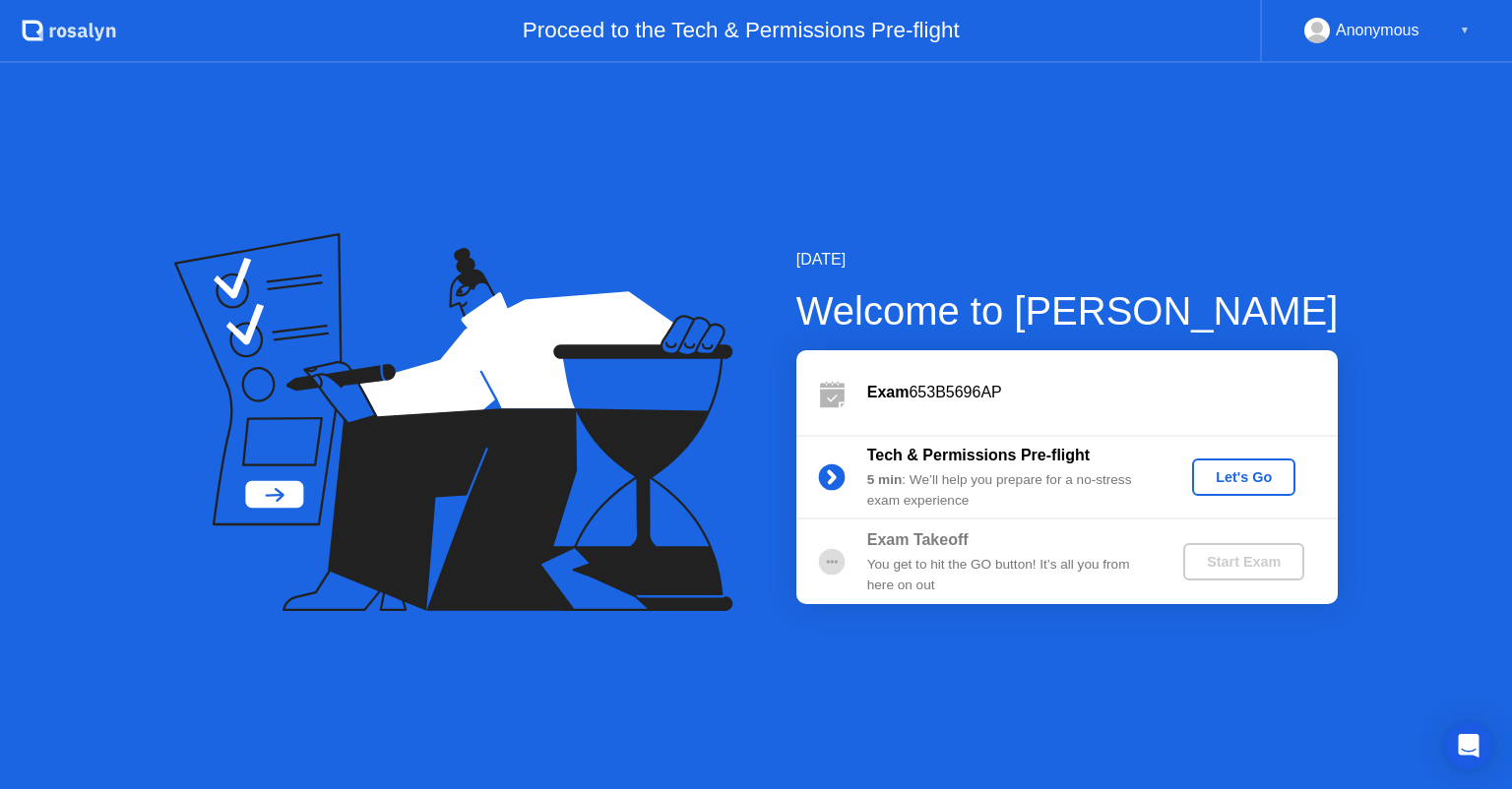
click at [1212, 477] on div "Let's Go" at bounding box center [1244, 478] width 88 height 16
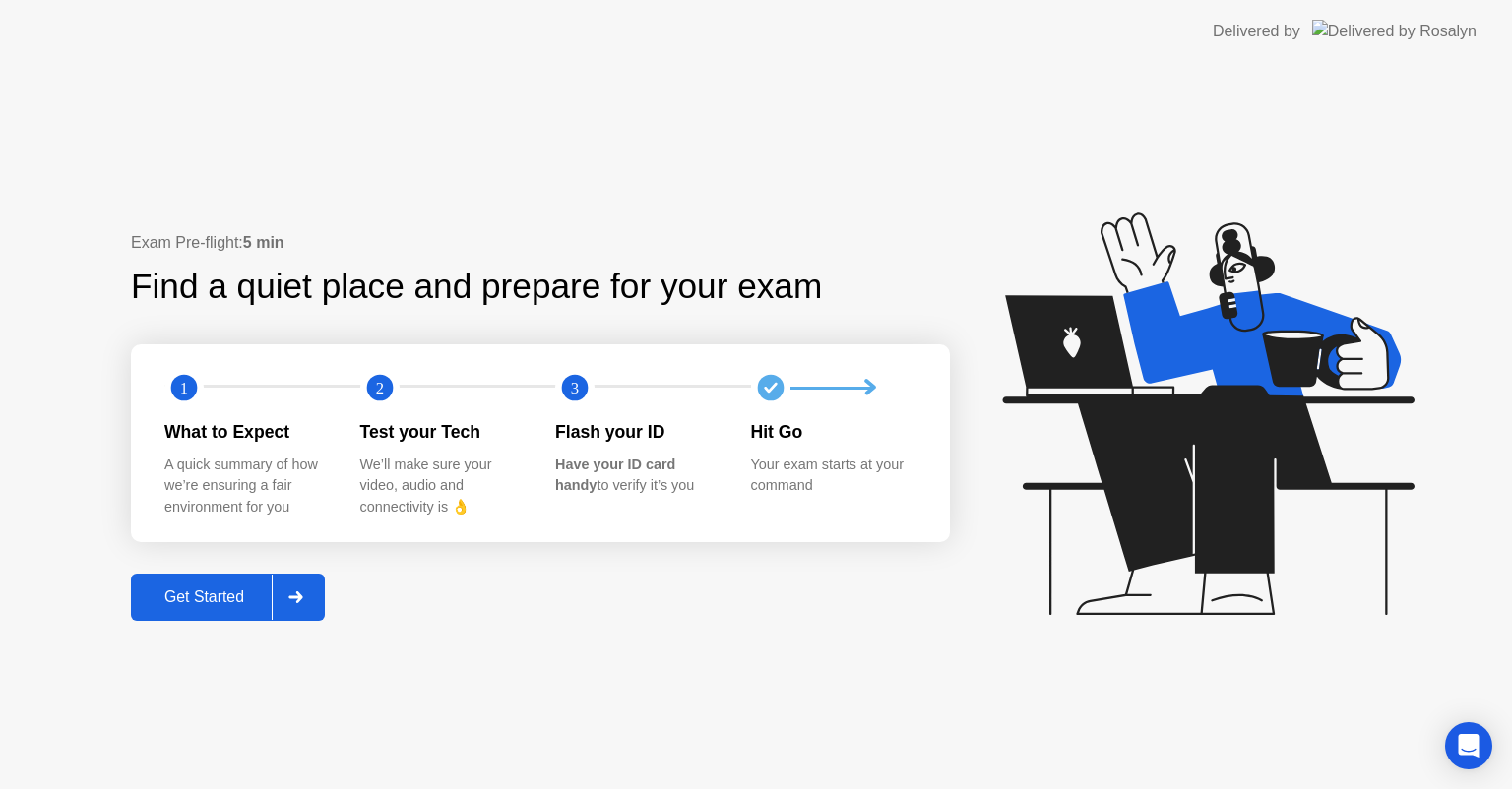
click at [203, 598] on div "Get Started" at bounding box center [204, 597] width 134 height 18
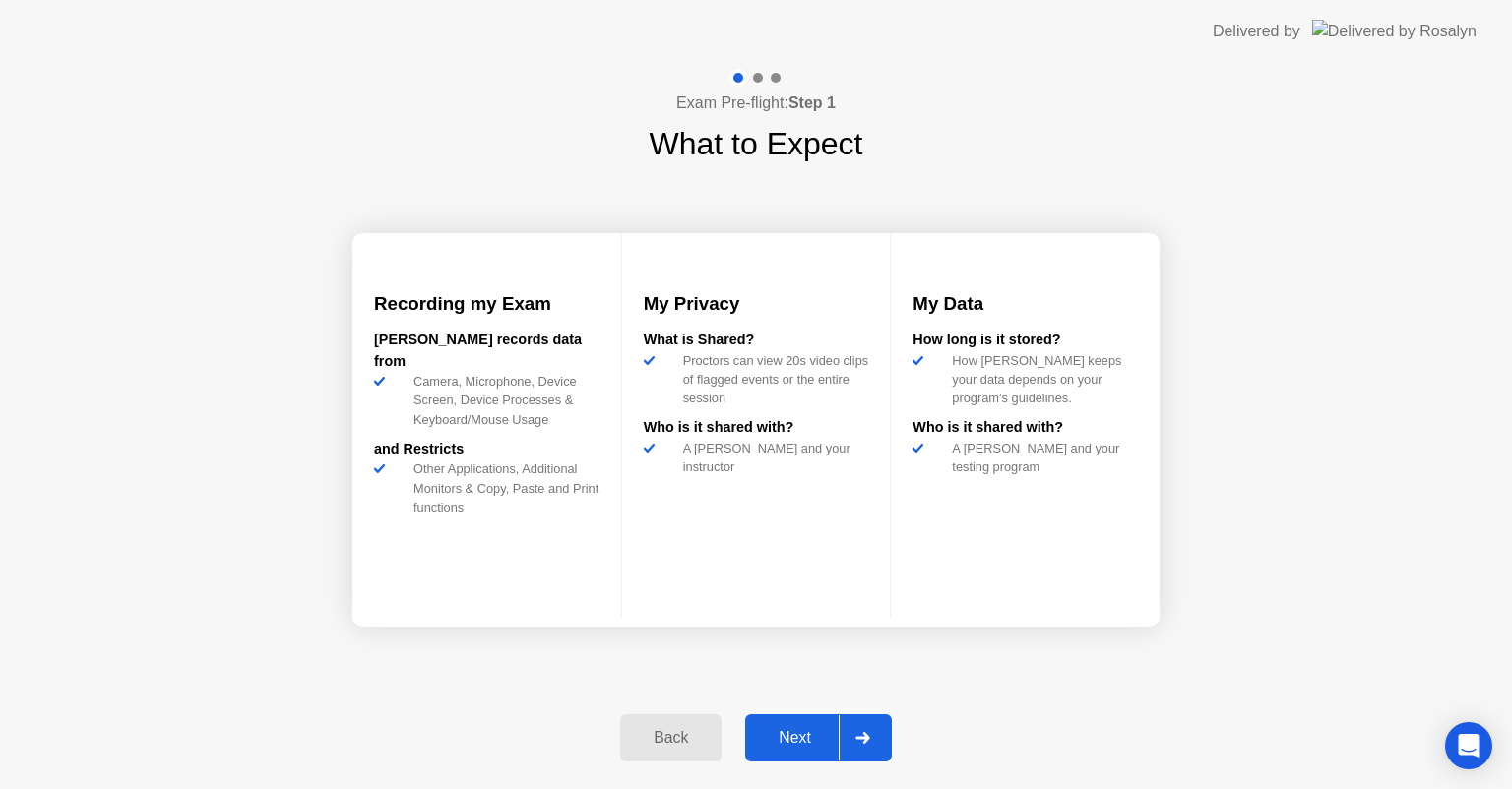
click at [814, 730] on div "Next" at bounding box center [795, 739] width 88 height 18
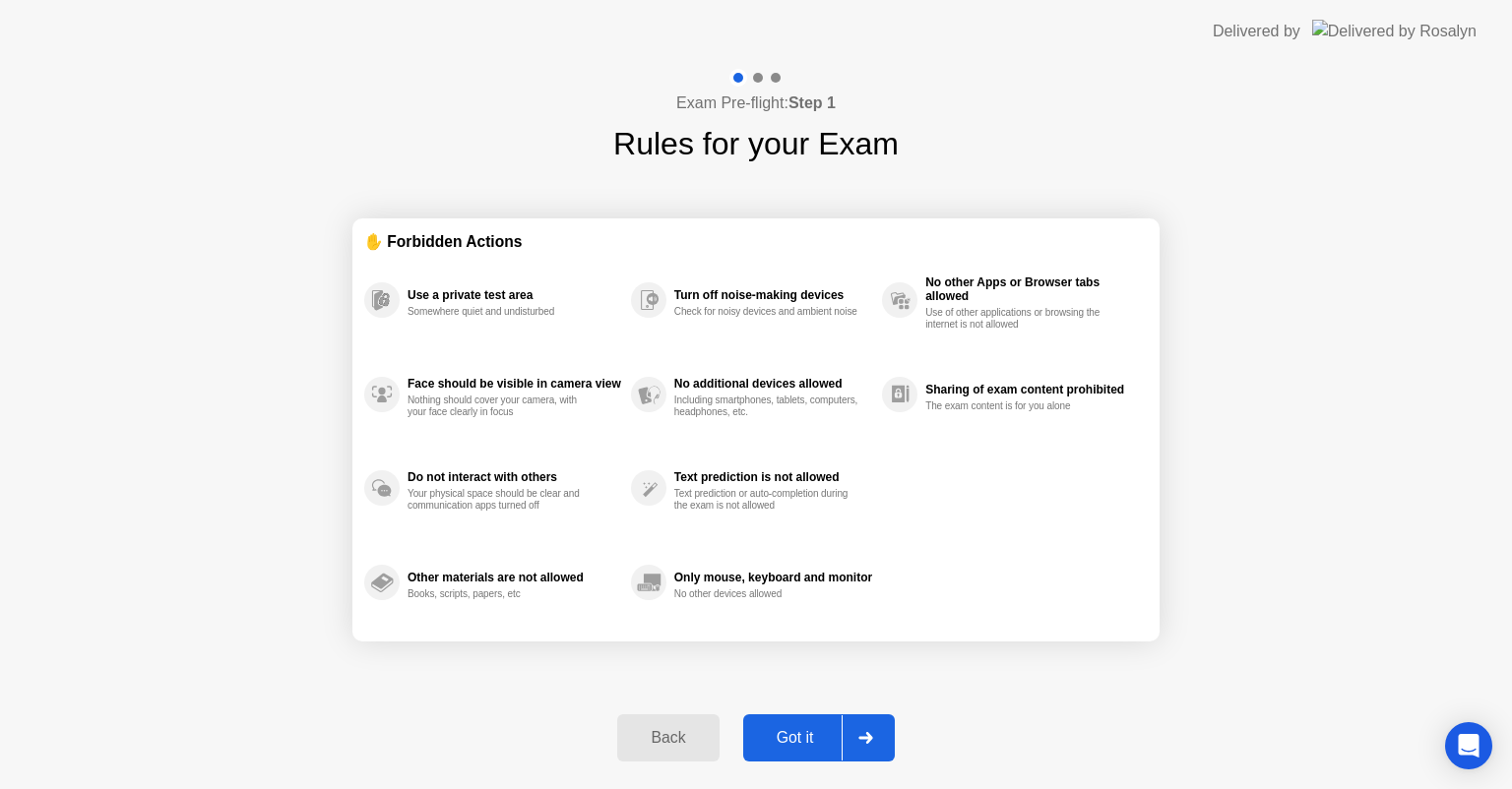
click at [795, 743] on div "Got it" at bounding box center [796, 739] width 93 height 18
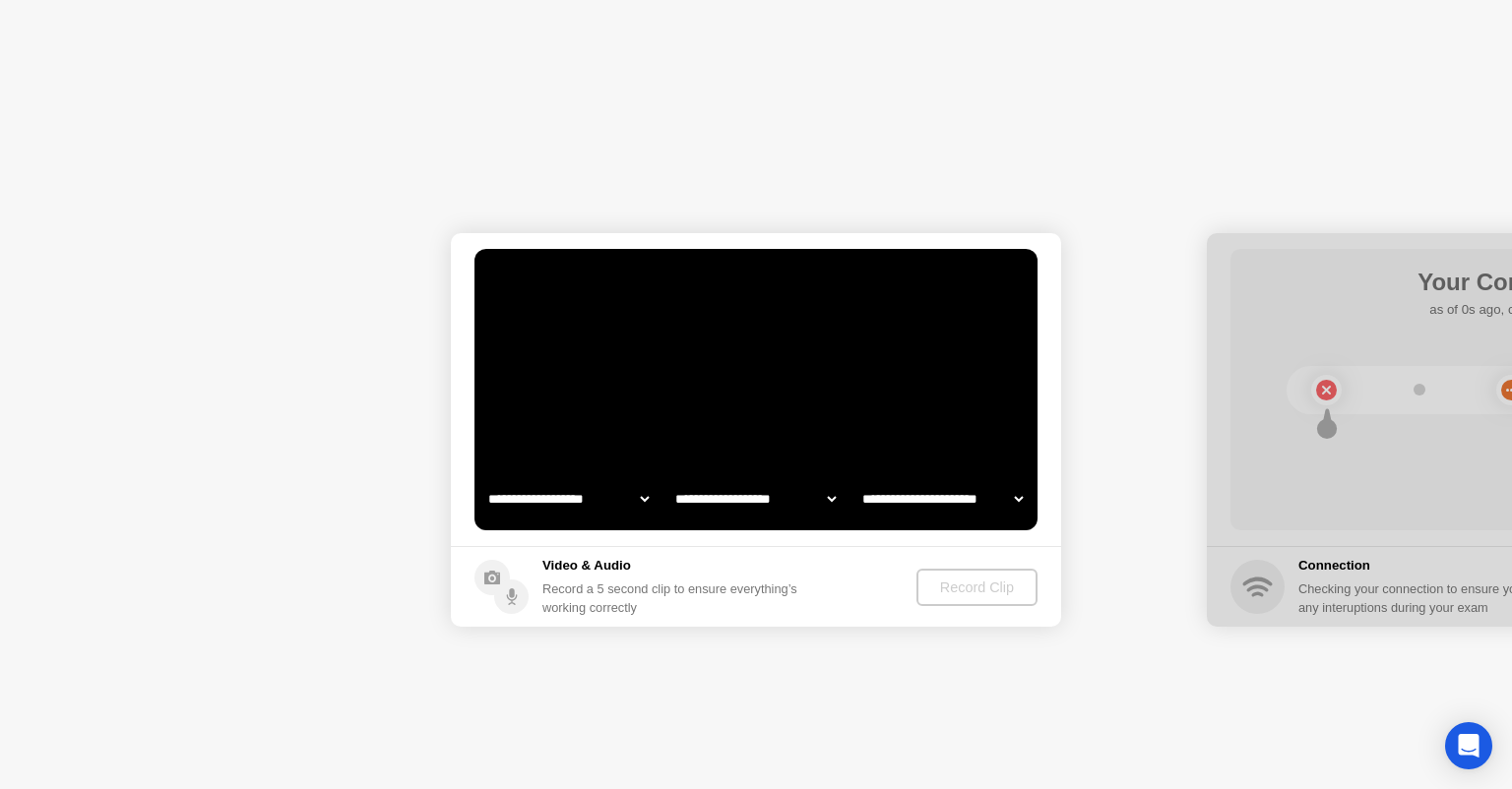
select select "**********"
select select "*******"
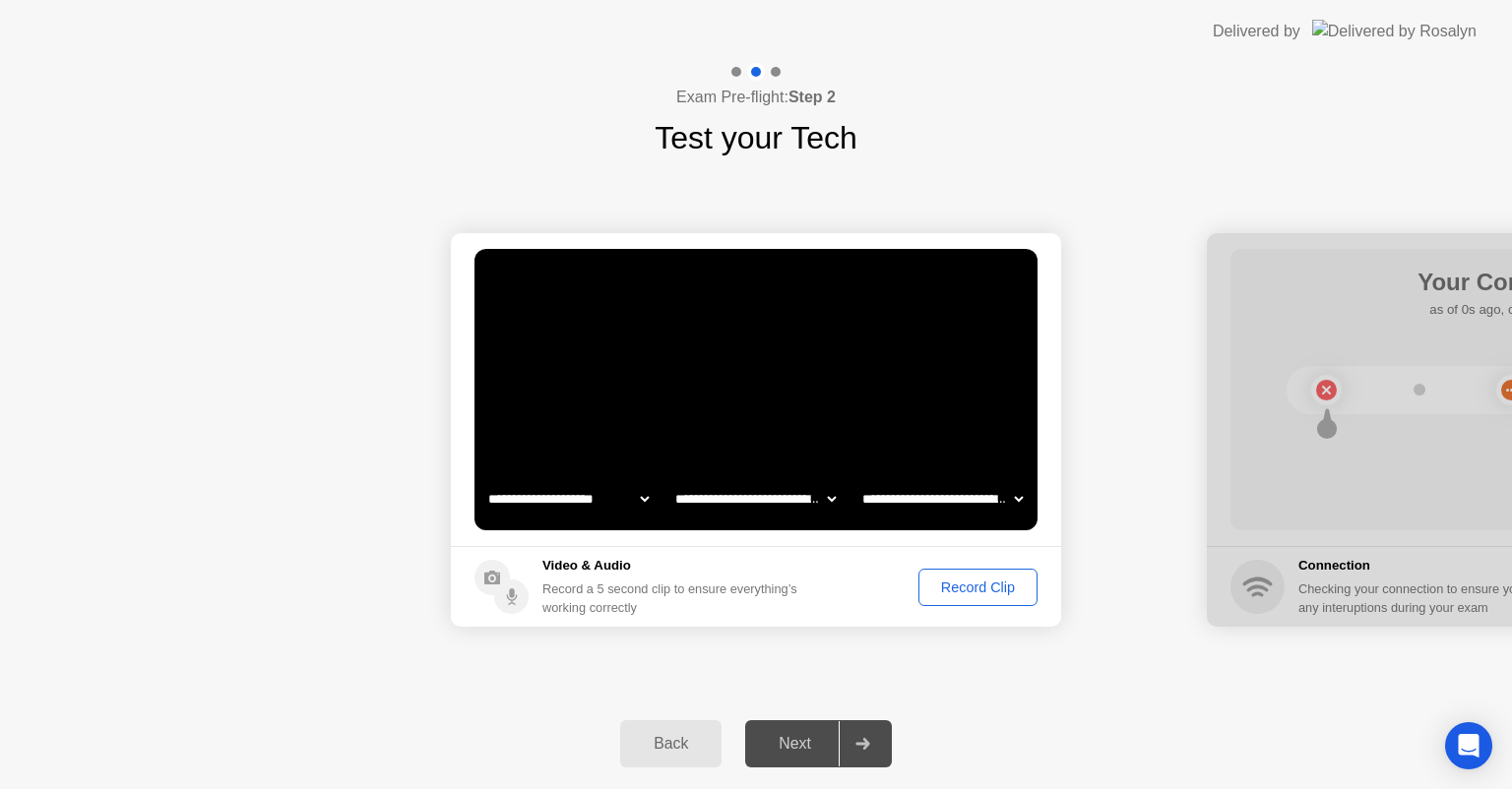
click at [947, 589] on div "Record Clip" at bounding box center [978, 587] width 106 height 16
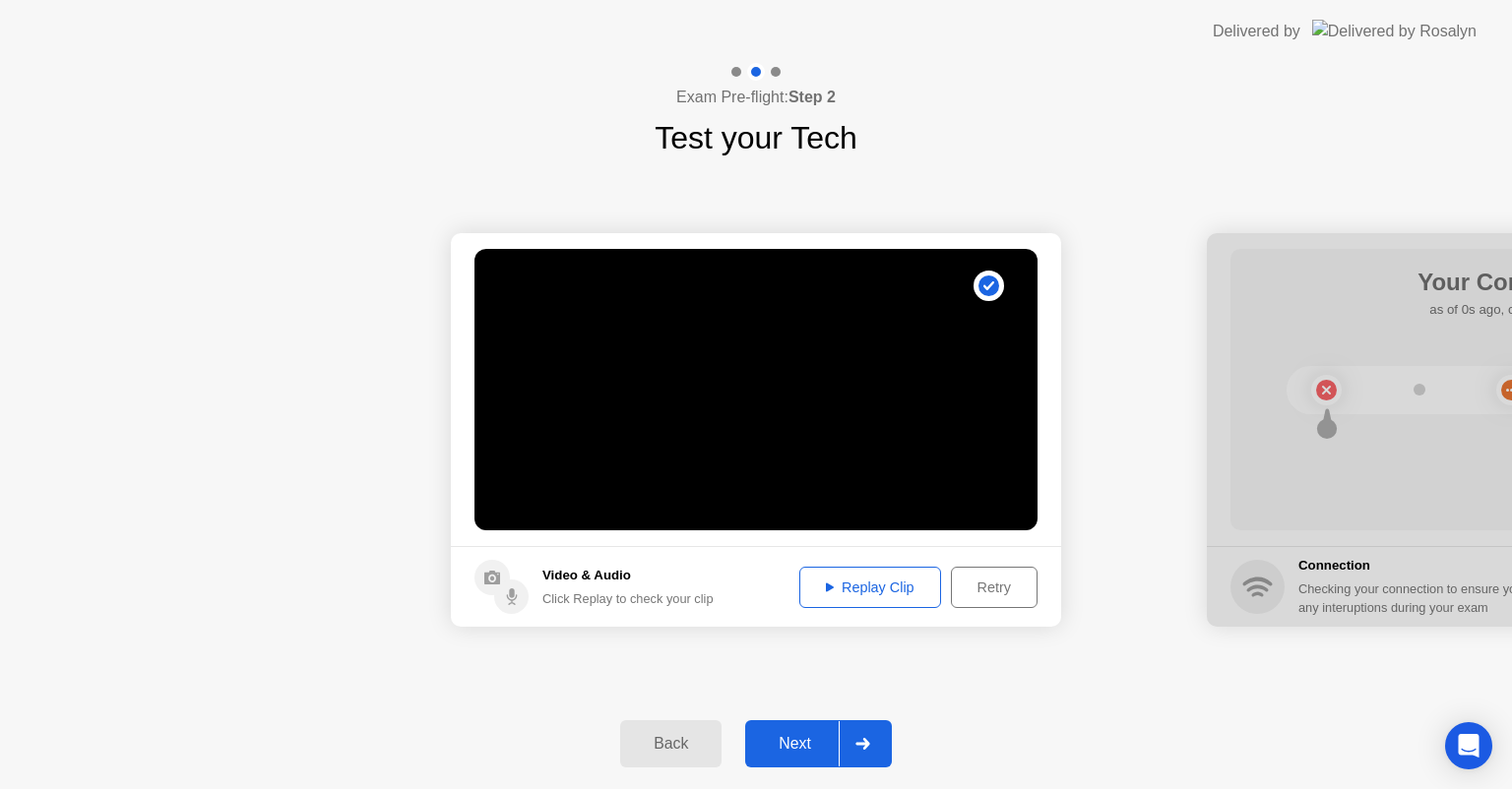
click at [879, 598] on button "Replay Clip" at bounding box center [869, 587] width 141 height 42
drag, startPoint x: 777, startPoint y: 749, endPoint x: 841, endPoint y: 736, distance: 65.3
click at [778, 749] on div "Next" at bounding box center [795, 745] width 88 height 18
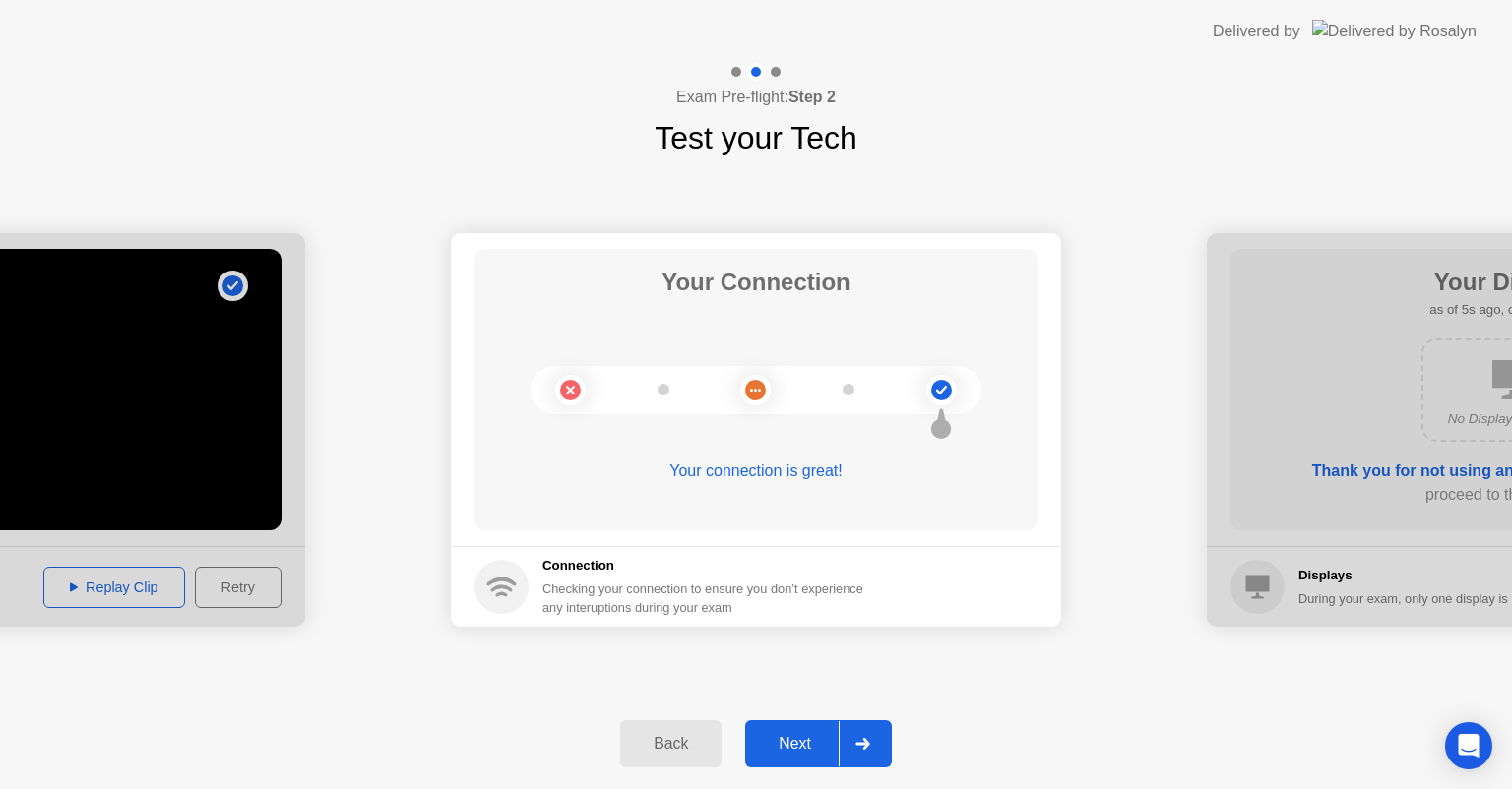
click at [793, 741] on div "Next" at bounding box center [795, 745] width 88 height 18
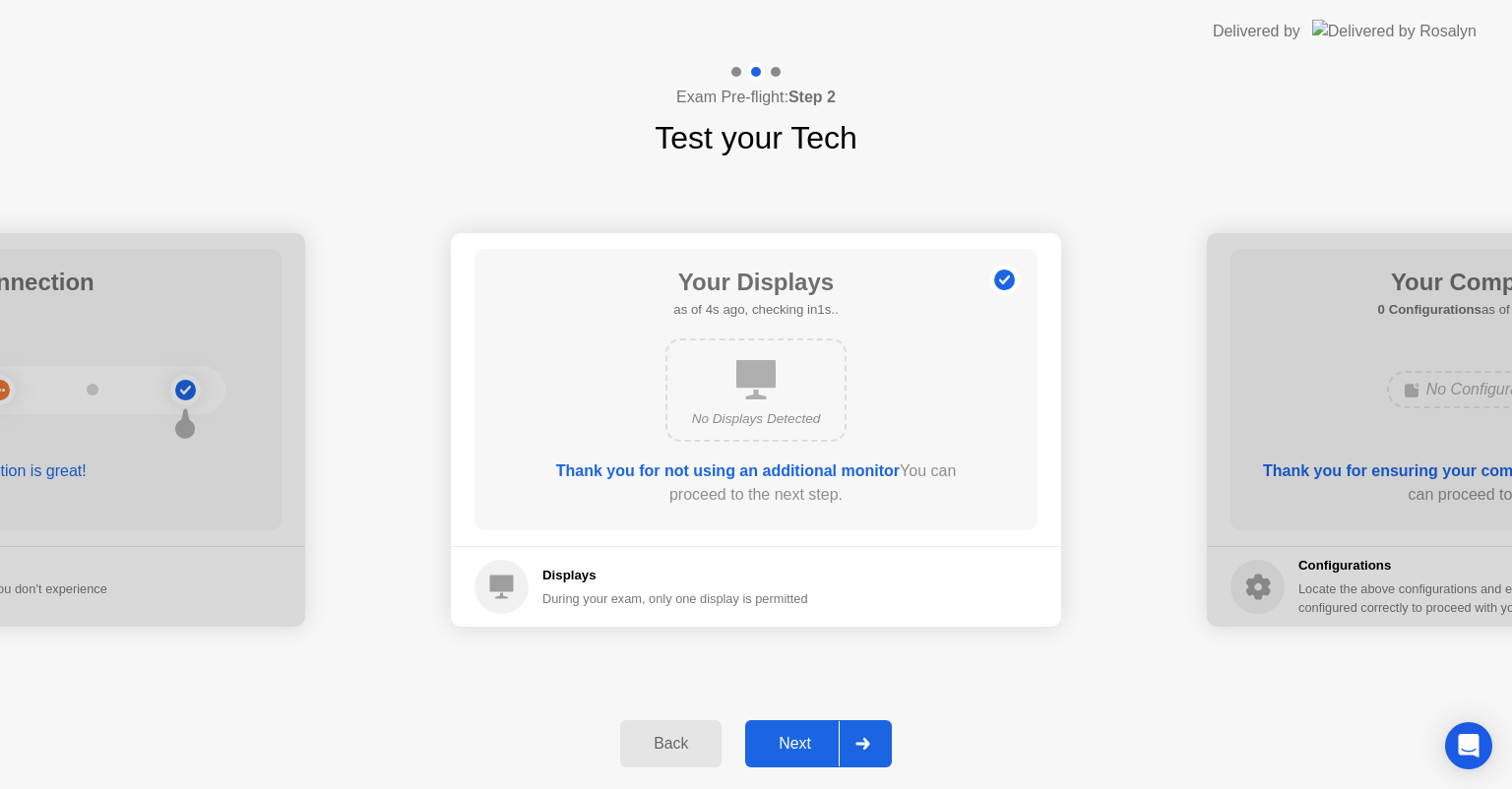
click at [786, 750] on div "Next" at bounding box center [795, 745] width 88 height 18
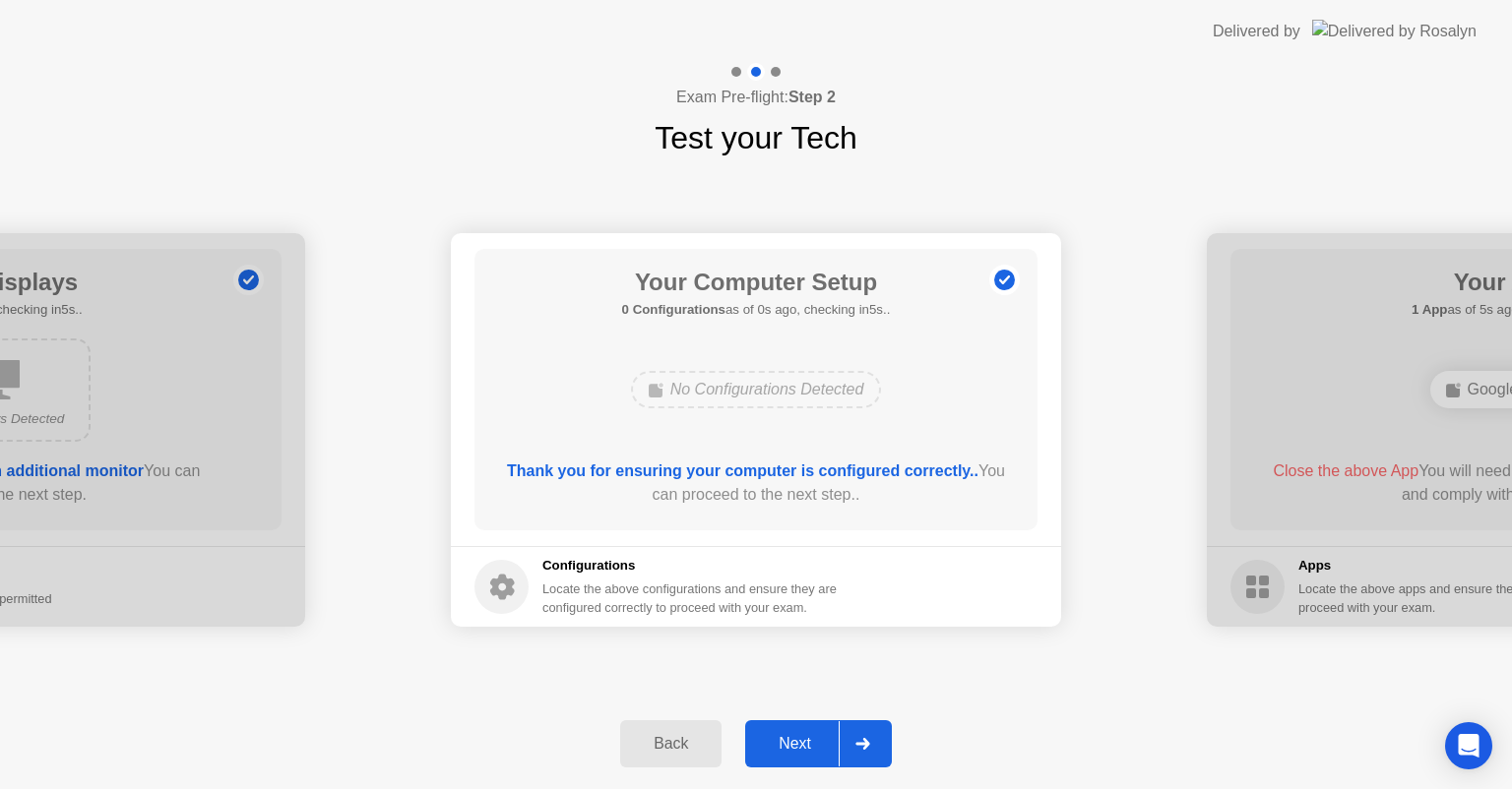
click at [786, 750] on div "Next" at bounding box center [795, 745] width 88 height 18
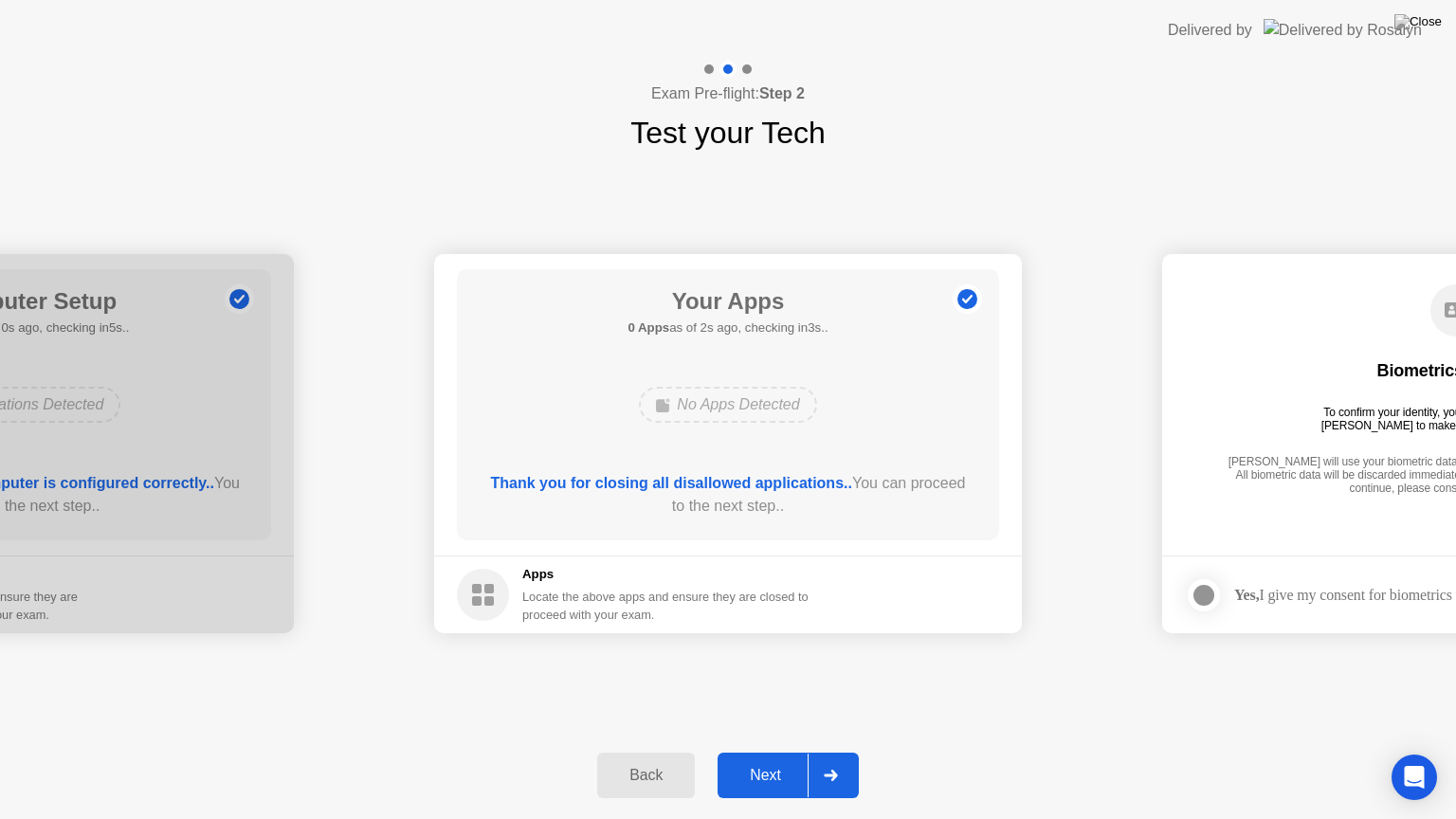
click at [747, 759] on div "Next" at bounding box center [766, 775] width 85 height 17
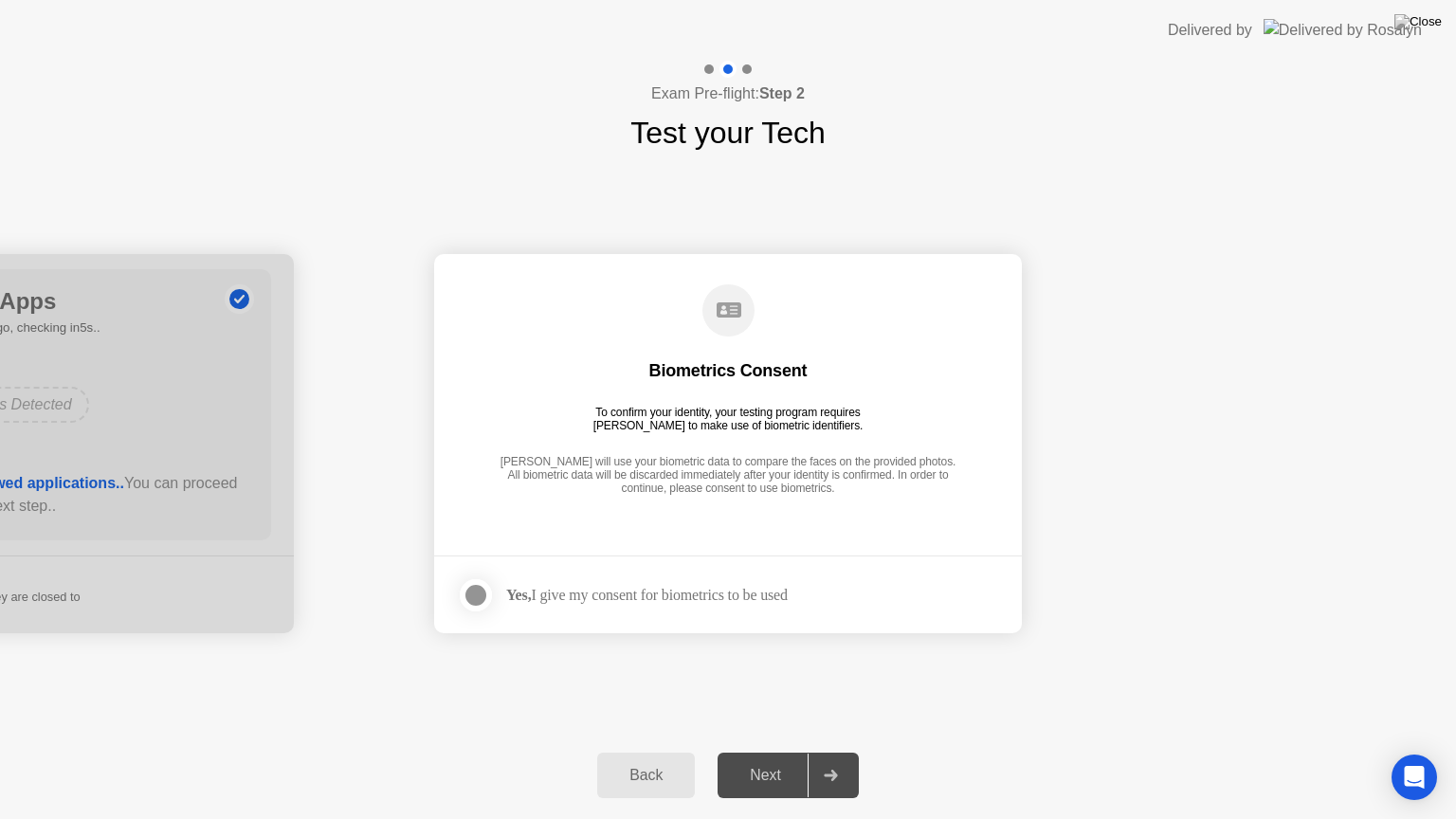
click at [740, 759] on div "Next" at bounding box center [766, 775] width 85 height 17
click at [648, 587] on div "Yes, I give my consent for biometrics to be used" at bounding box center [648, 594] width 282 height 18
click at [484, 584] on div at bounding box center [476, 595] width 23 height 23
click at [758, 759] on div "Next" at bounding box center [766, 775] width 85 height 17
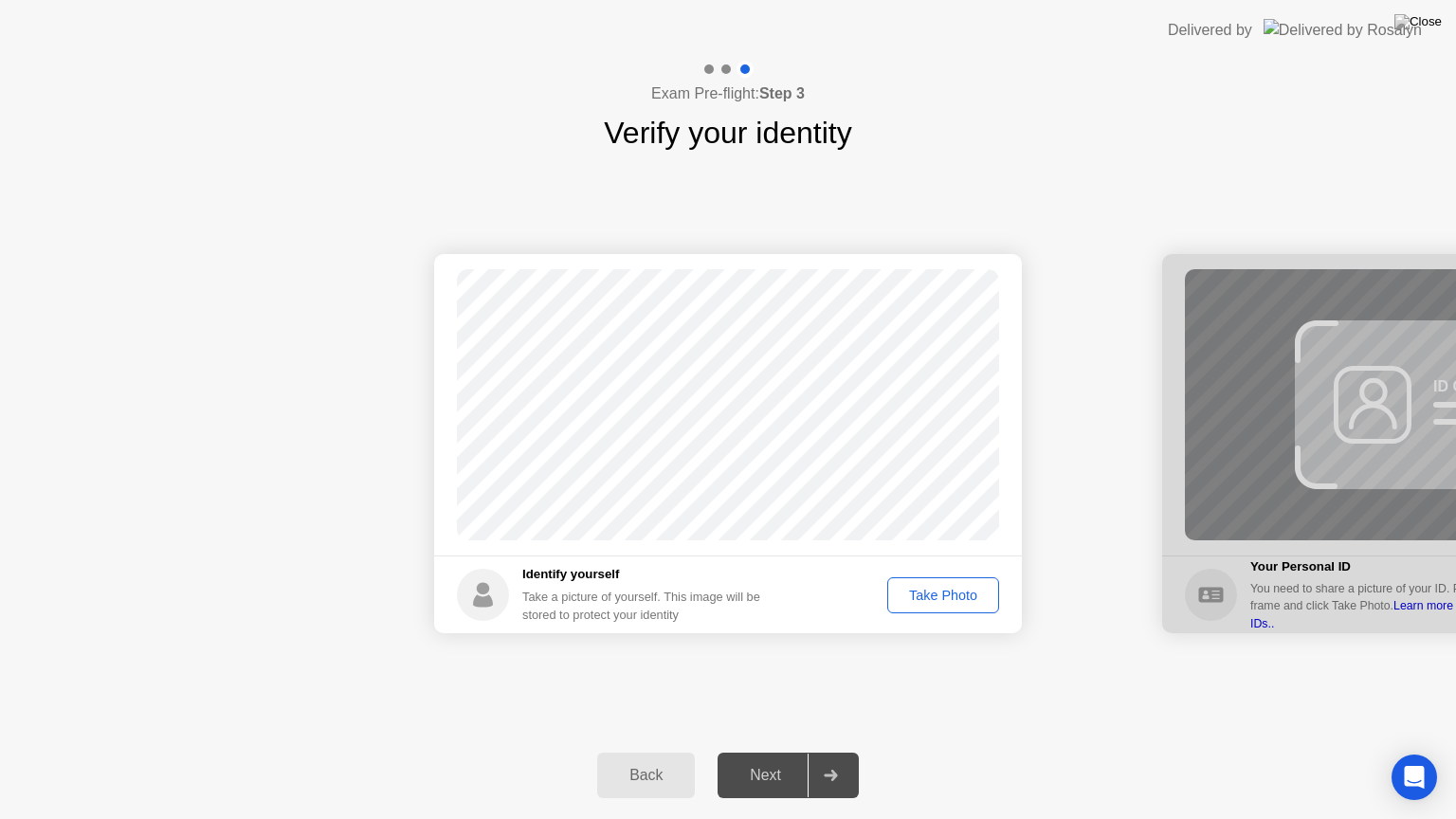
click at [971, 595] on div "Take Photo" at bounding box center [944, 595] width 99 height 15
click at [773, 759] on div "Next" at bounding box center [766, 775] width 85 height 17
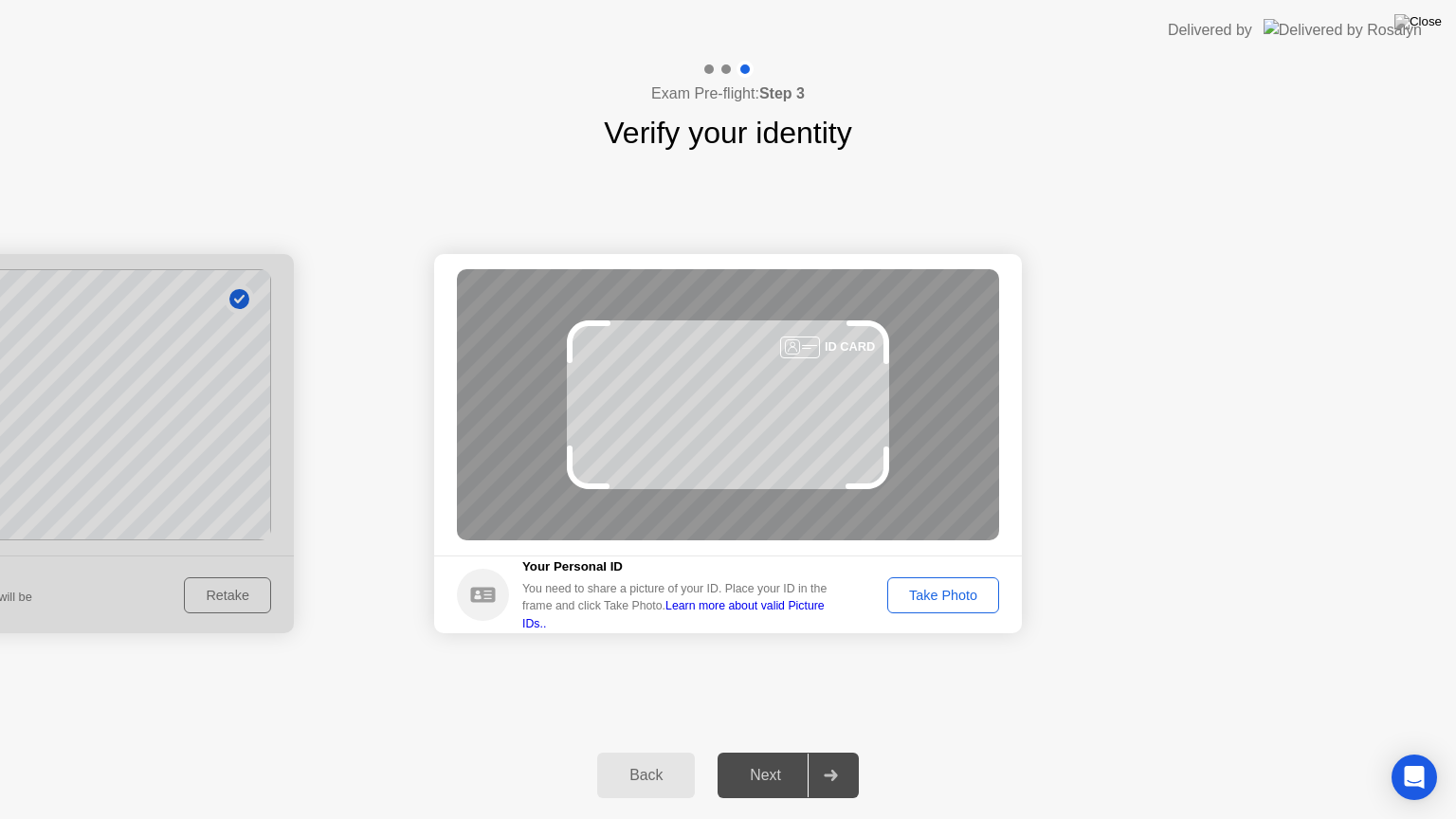
click at [926, 598] on div "Take Photo" at bounding box center [944, 595] width 99 height 15
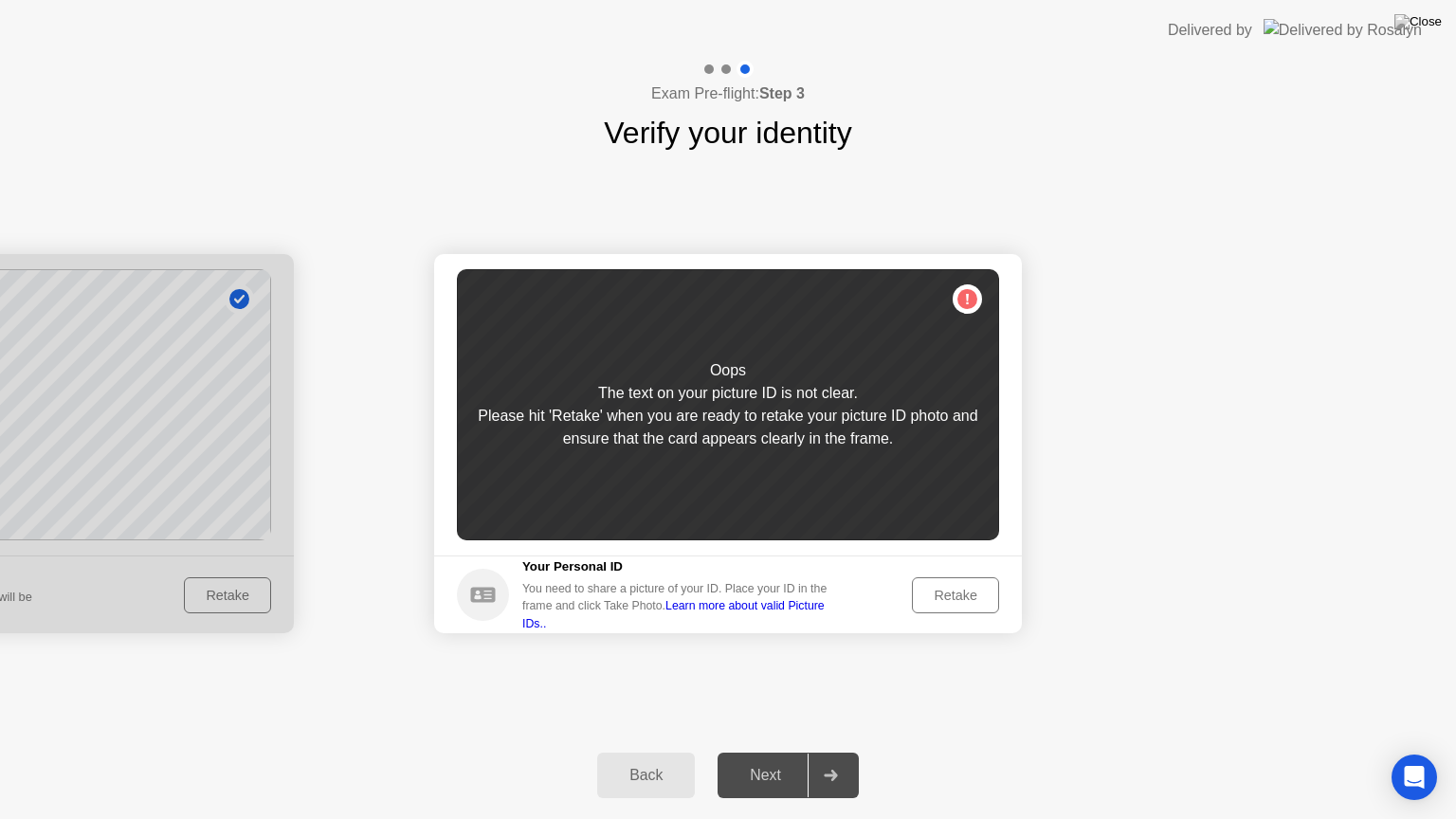
click at [971, 599] on div "Retake" at bounding box center [956, 595] width 74 height 15
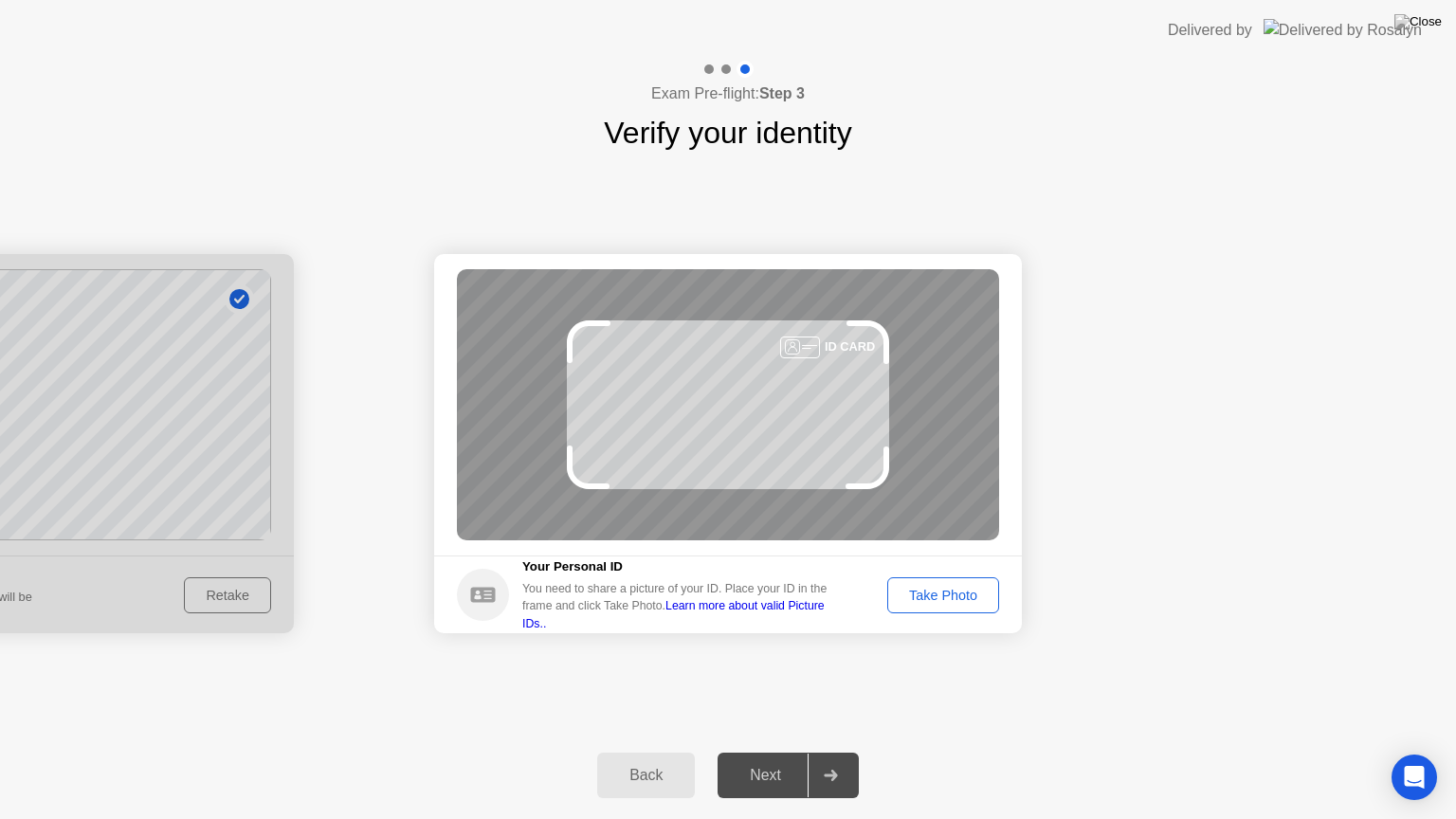
click at [960, 590] on div "Take Photo" at bounding box center [944, 595] width 99 height 15
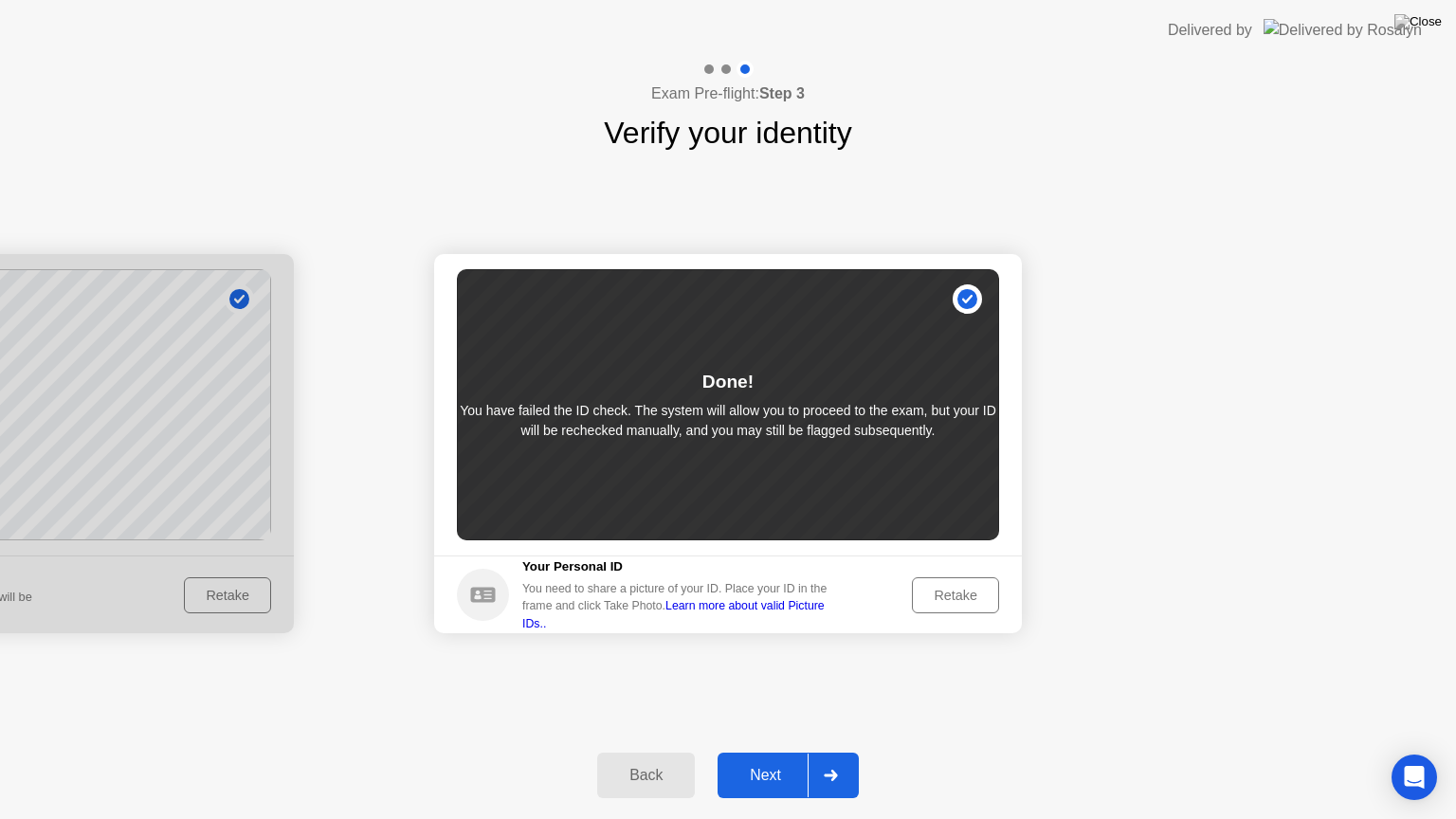
click at [758, 759] on div "Next" at bounding box center [766, 775] width 85 height 17
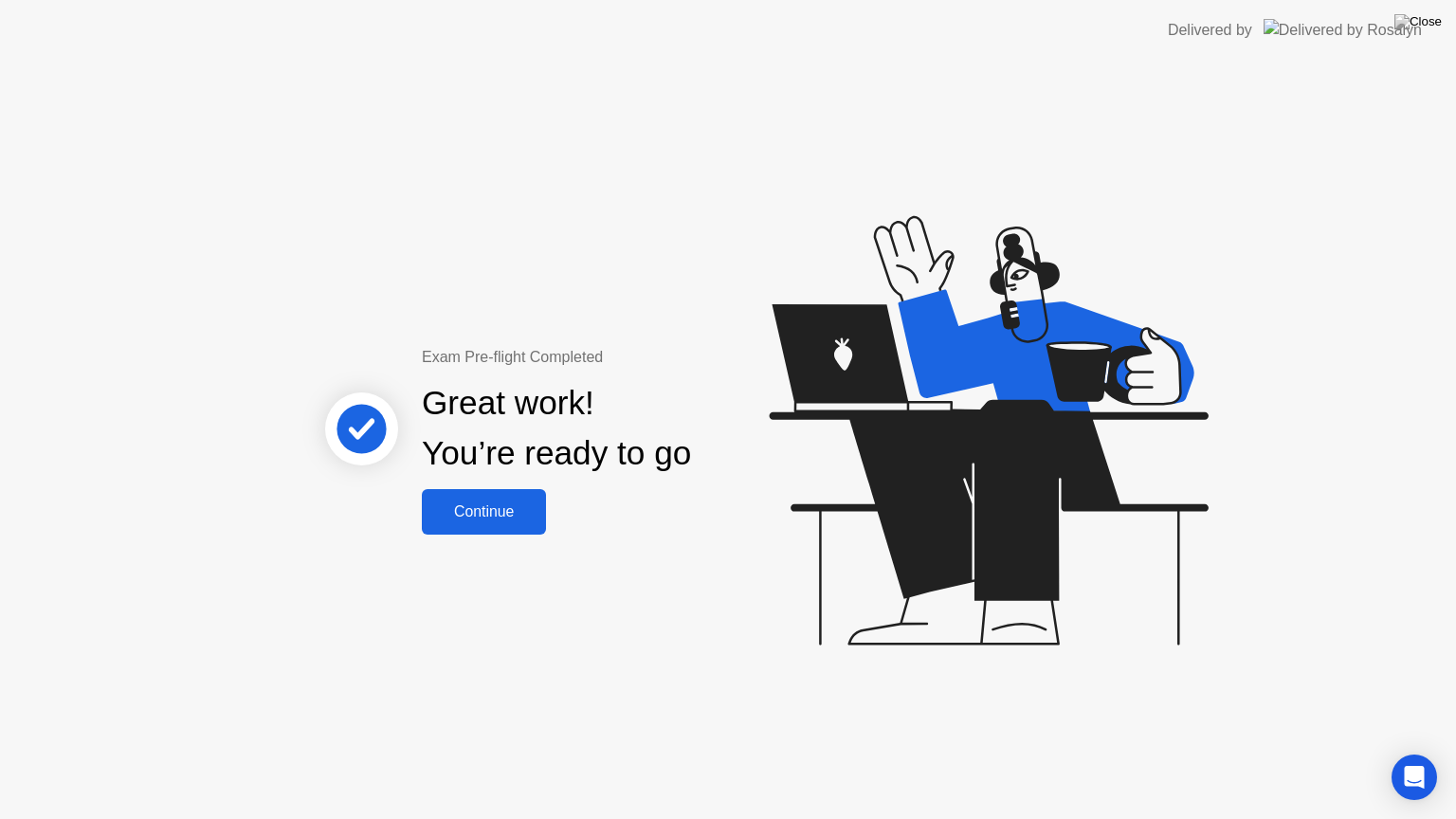
click at [528, 524] on button "Continue" at bounding box center [484, 512] width 124 height 46
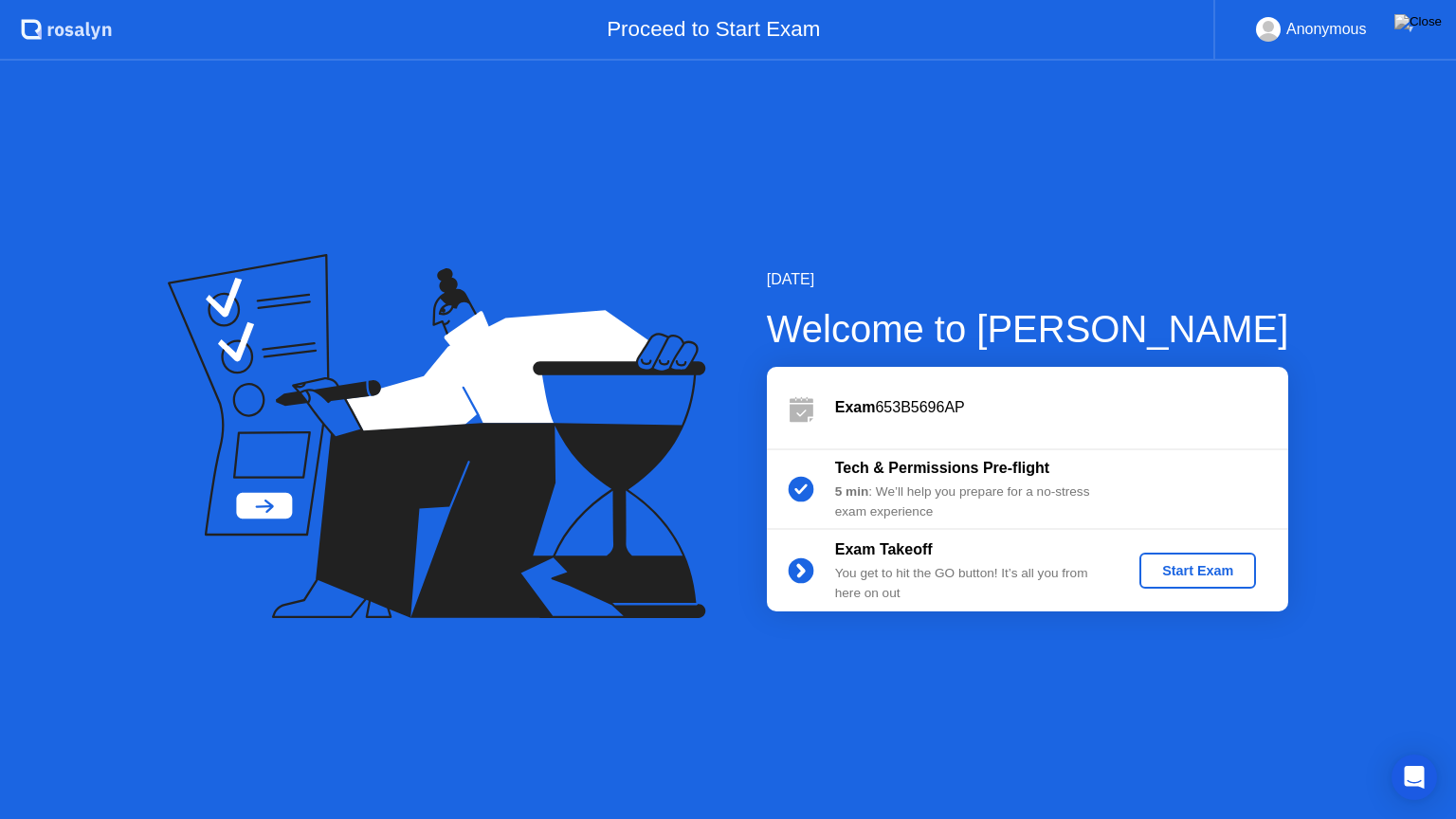
click at [1187, 572] on div "Start Exam" at bounding box center [1198, 570] width 102 height 15
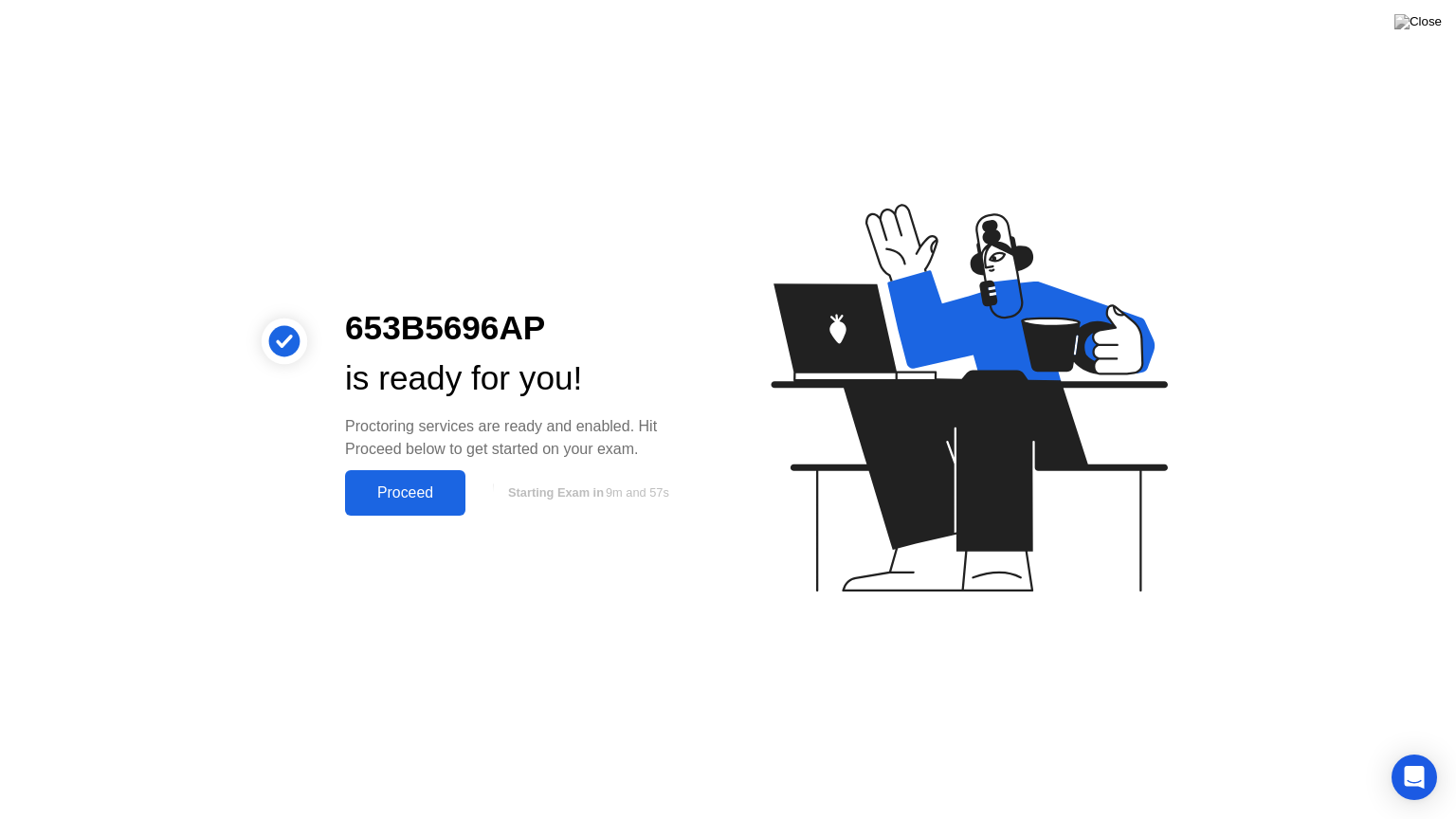
click at [413, 494] on div "Proceed" at bounding box center [405, 493] width 109 height 17
